Goal: Task Accomplishment & Management: Manage account settings

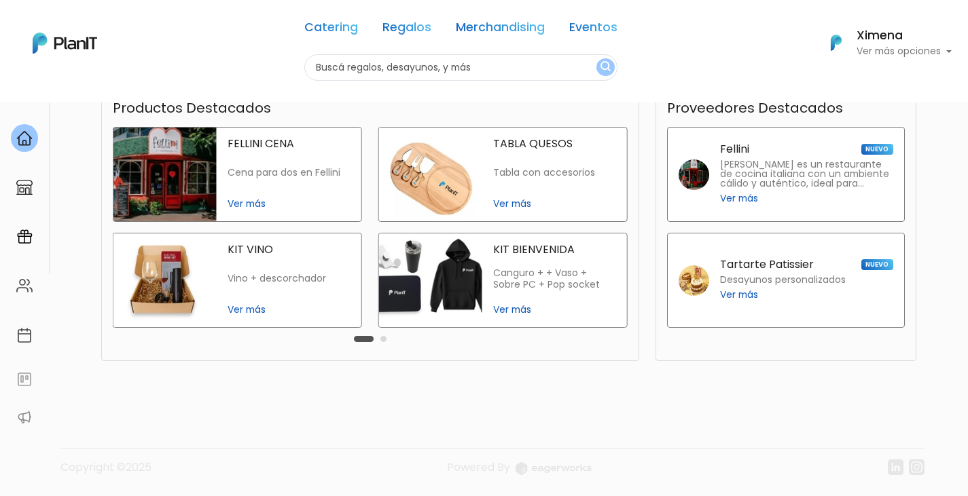
scroll to position [325, 0]
click at [24, 184] on img at bounding box center [24, 187] width 16 height 16
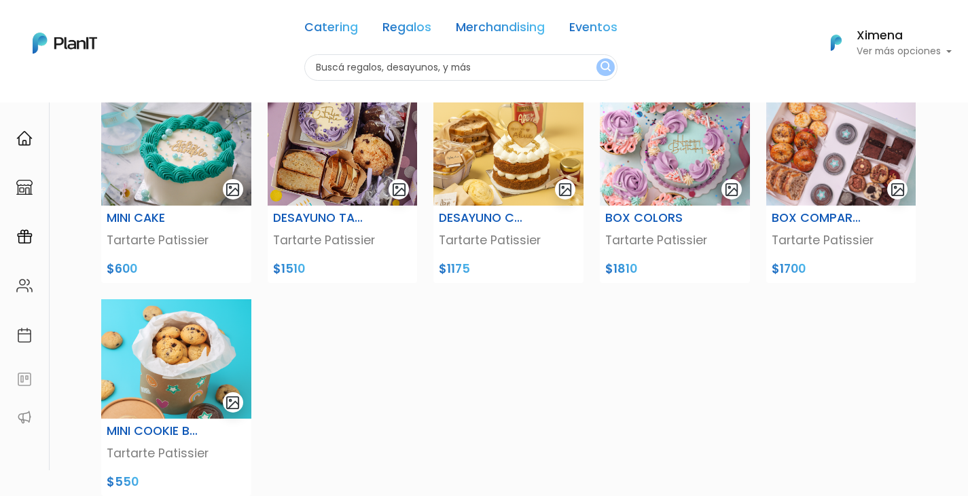
scroll to position [136, 0]
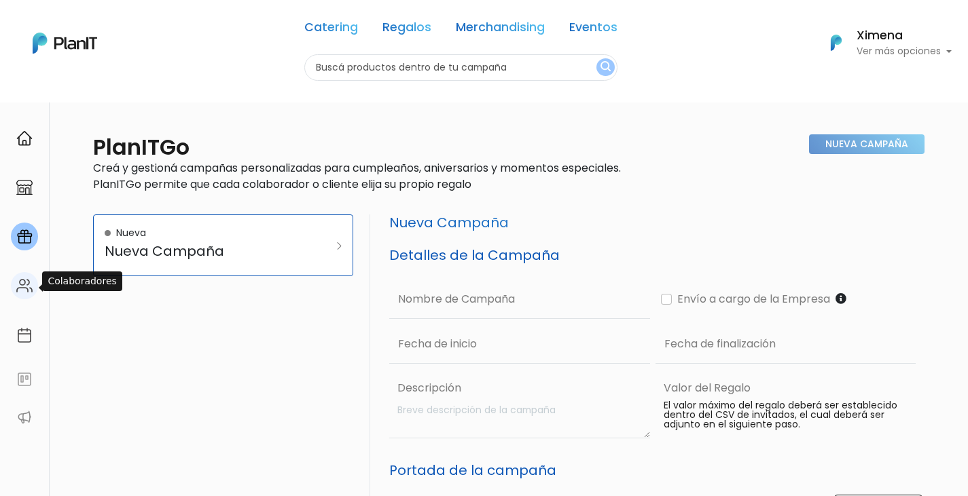
click at [25, 278] on img at bounding box center [24, 286] width 16 height 16
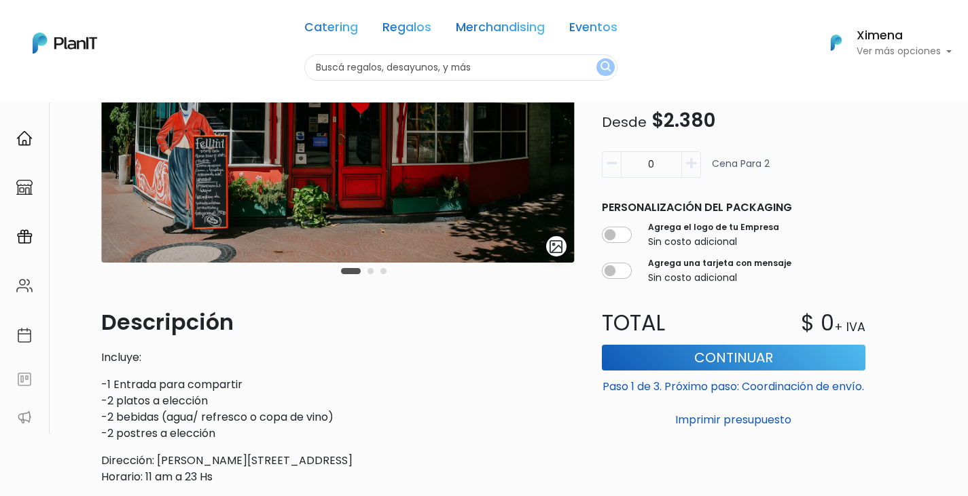
scroll to position [204, 0]
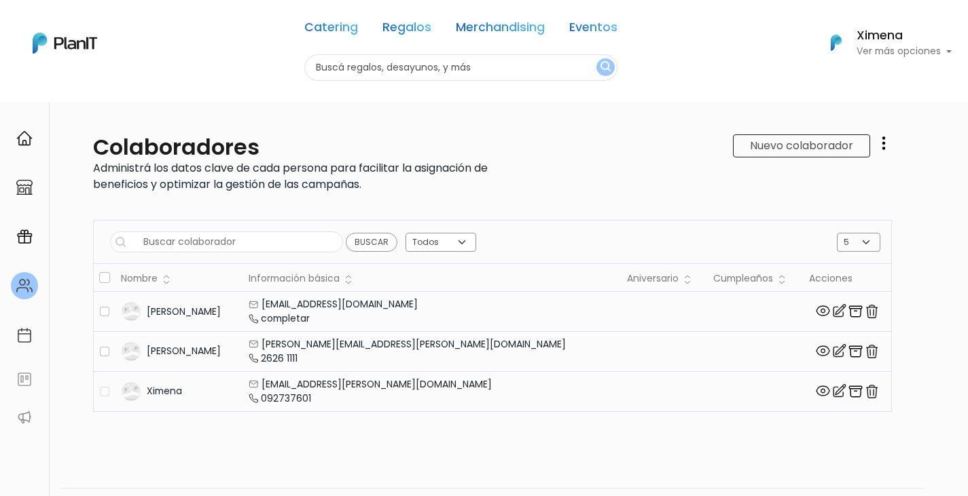
click at [863, 312] on img "button" at bounding box center [871, 312] width 16 height 16
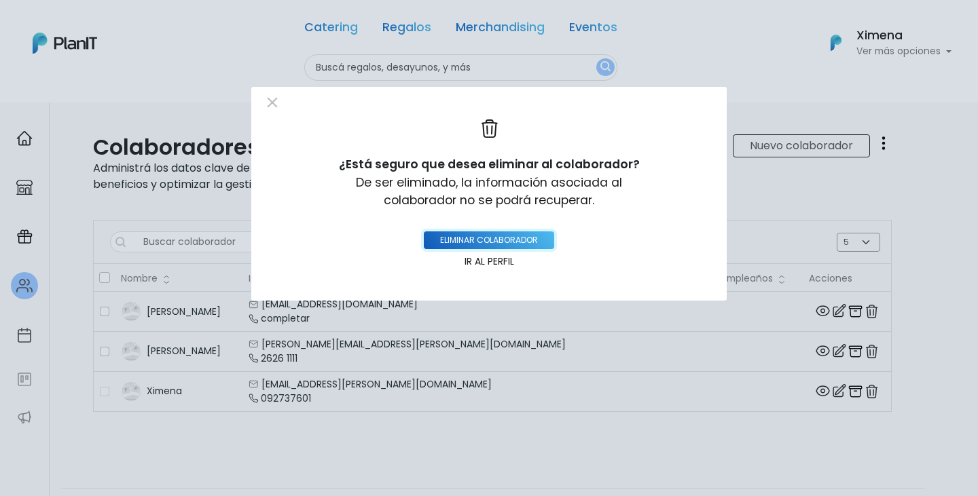
click at [528, 242] on button "eliminar colaborador" at bounding box center [489, 241] width 130 height 18
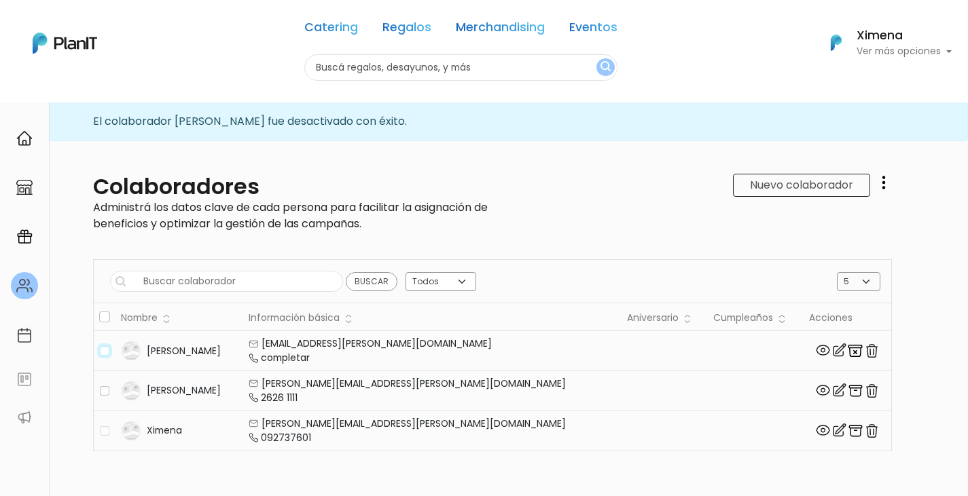
click at [105, 349] on input "checkbox" at bounding box center [105, 351] width 10 height 10
checkbox input "true"
click at [863, 348] on img "button" at bounding box center [871, 351] width 16 height 16
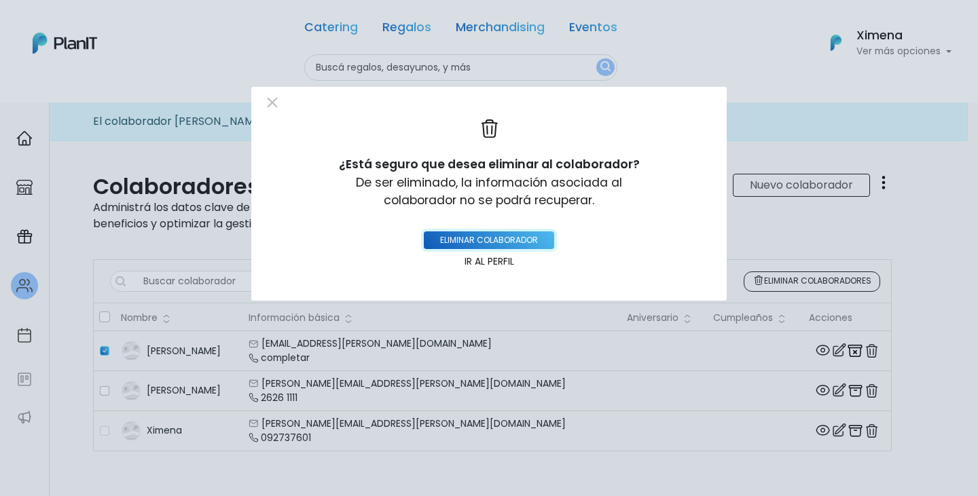
click at [527, 242] on button "eliminar colaborador" at bounding box center [489, 241] width 130 height 18
click at [526, 236] on button "eliminar colaborador" at bounding box center [489, 241] width 130 height 18
click at [270, 105] on button "Close" at bounding box center [272, 102] width 20 height 20
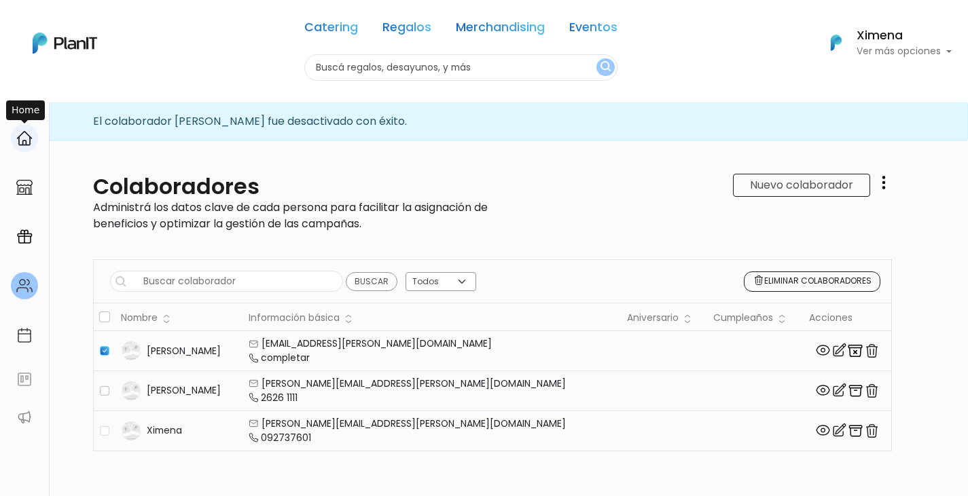
click at [27, 142] on img at bounding box center [24, 138] width 16 height 16
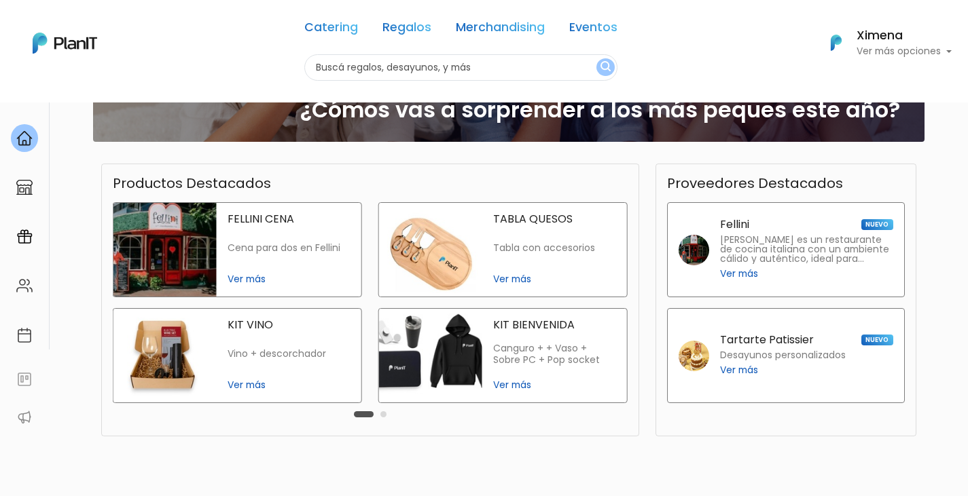
scroll to position [325, 0]
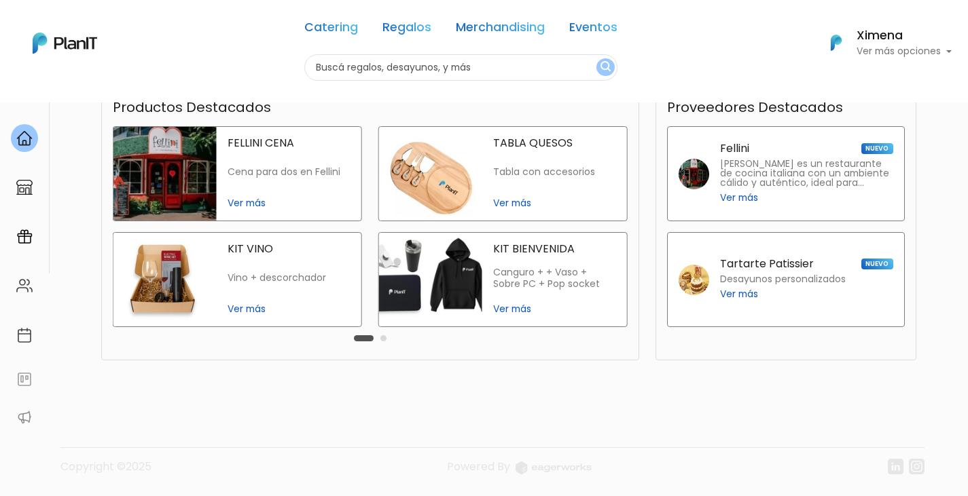
click at [383, 339] on button "Carousel Page 2" at bounding box center [383, 338] width 6 height 6
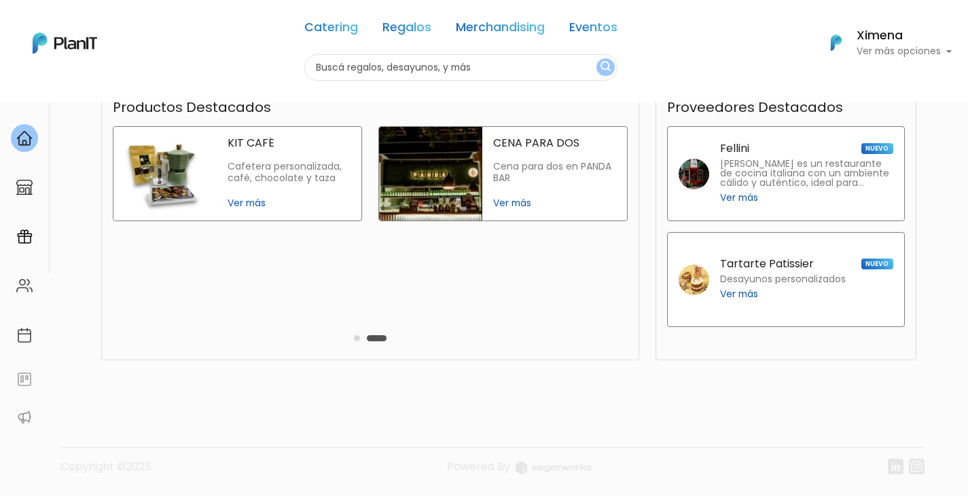
click at [246, 200] on span "Ver más" at bounding box center [288, 203] width 123 height 14
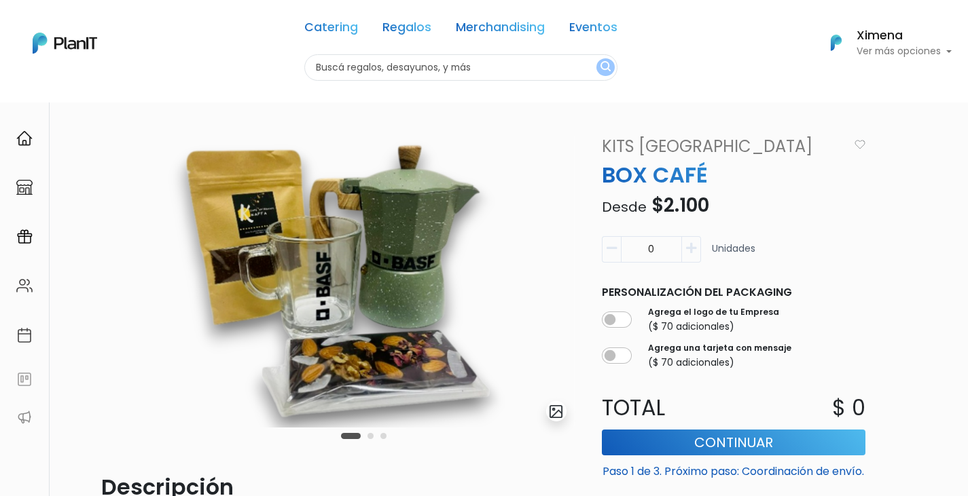
click at [372, 435] on button "Carousel Page 2" at bounding box center [370, 436] width 6 height 6
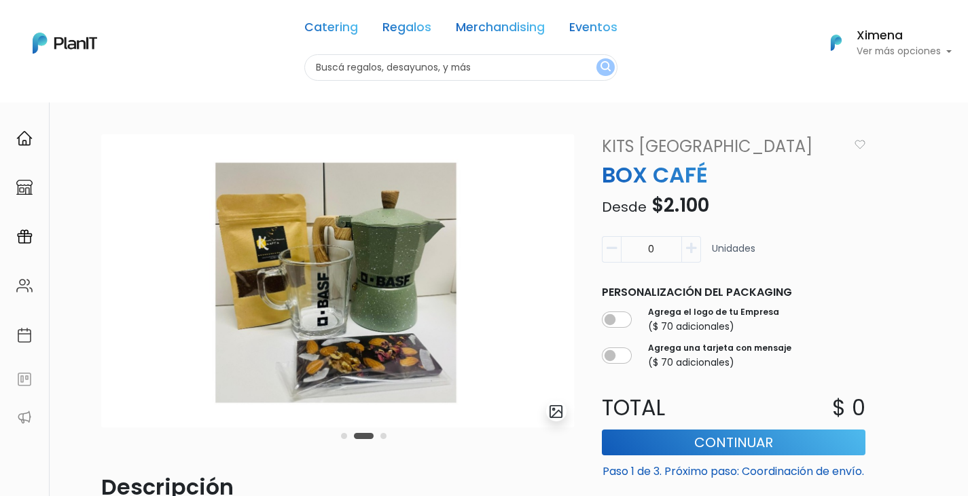
click at [382, 437] on button "Carousel Page 3" at bounding box center [383, 436] width 6 height 6
